Goal: Task Accomplishment & Management: Manage account settings

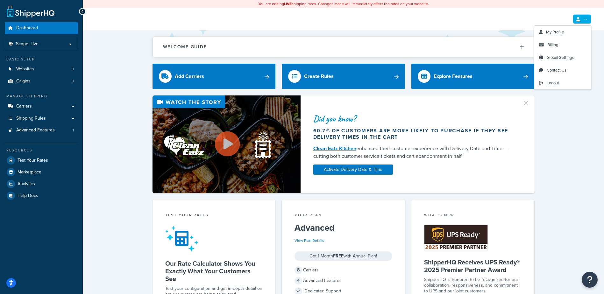
click at [585, 21] on link at bounding box center [581, 19] width 18 height 10
click at [549, 45] on span "Billing" at bounding box center [552, 45] width 11 height 6
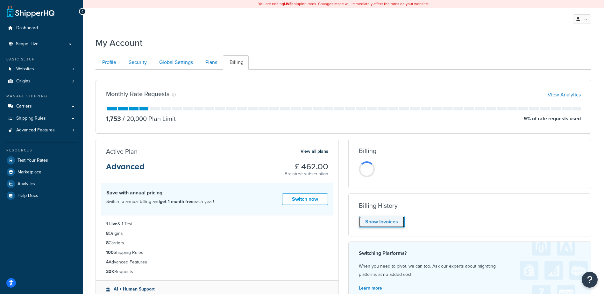
click at [384, 224] on link "Show Invoices" at bounding box center [382, 222] width 46 height 12
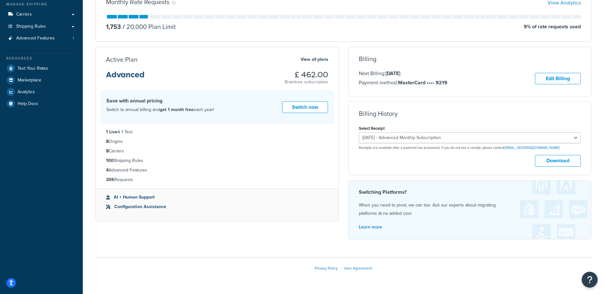
scroll to position [95, 0]
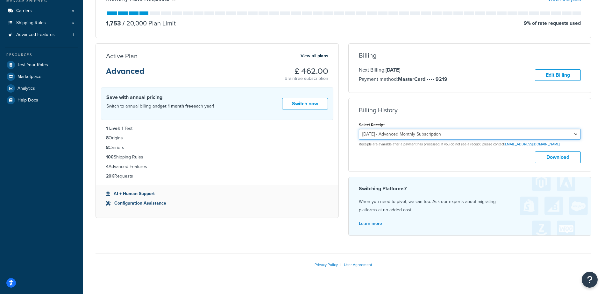
click at [577, 134] on select "August 14, 2025 - Advanced Monthly Subscription August 12, 2025 - Advanced Mont…" at bounding box center [470, 134] width 222 height 11
select select "54bhmjr1"
click at [359, 129] on select "August 14, 2025 - Advanced Monthly Subscription August 12, 2025 - Advanced Mont…" at bounding box center [470, 134] width 222 height 11
click at [558, 158] on button "Download" at bounding box center [558, 157] width 46 height 12
